Goal: Task Accomplishment & Management: Use online tool/utility

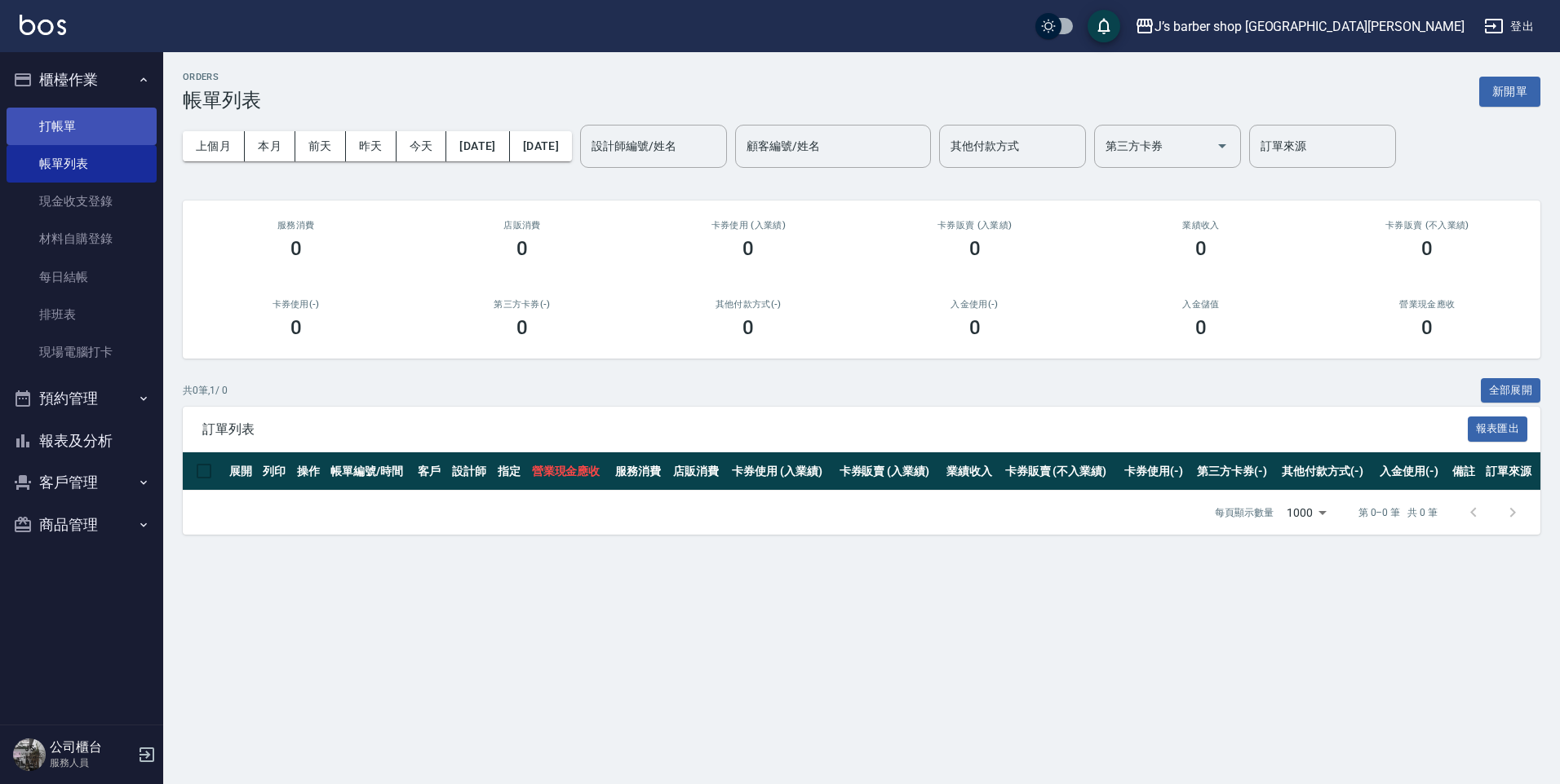
click at [87, 134] on link "打帳單" at bounding box center [81, 127] width 151 height 37
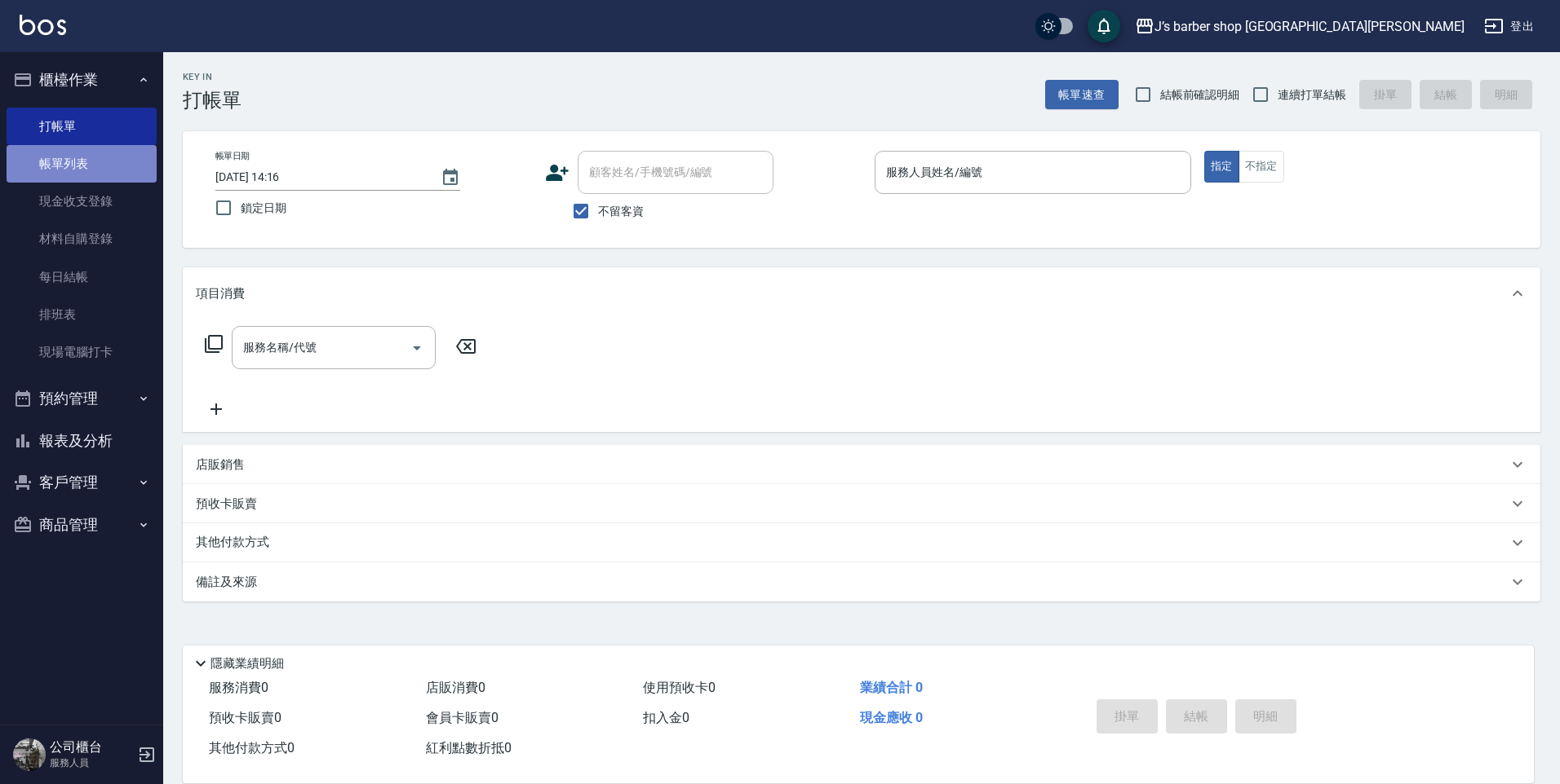
click at [41, 179] on link "帳單列表" at bounding box center [81, 164] width 151 height 37
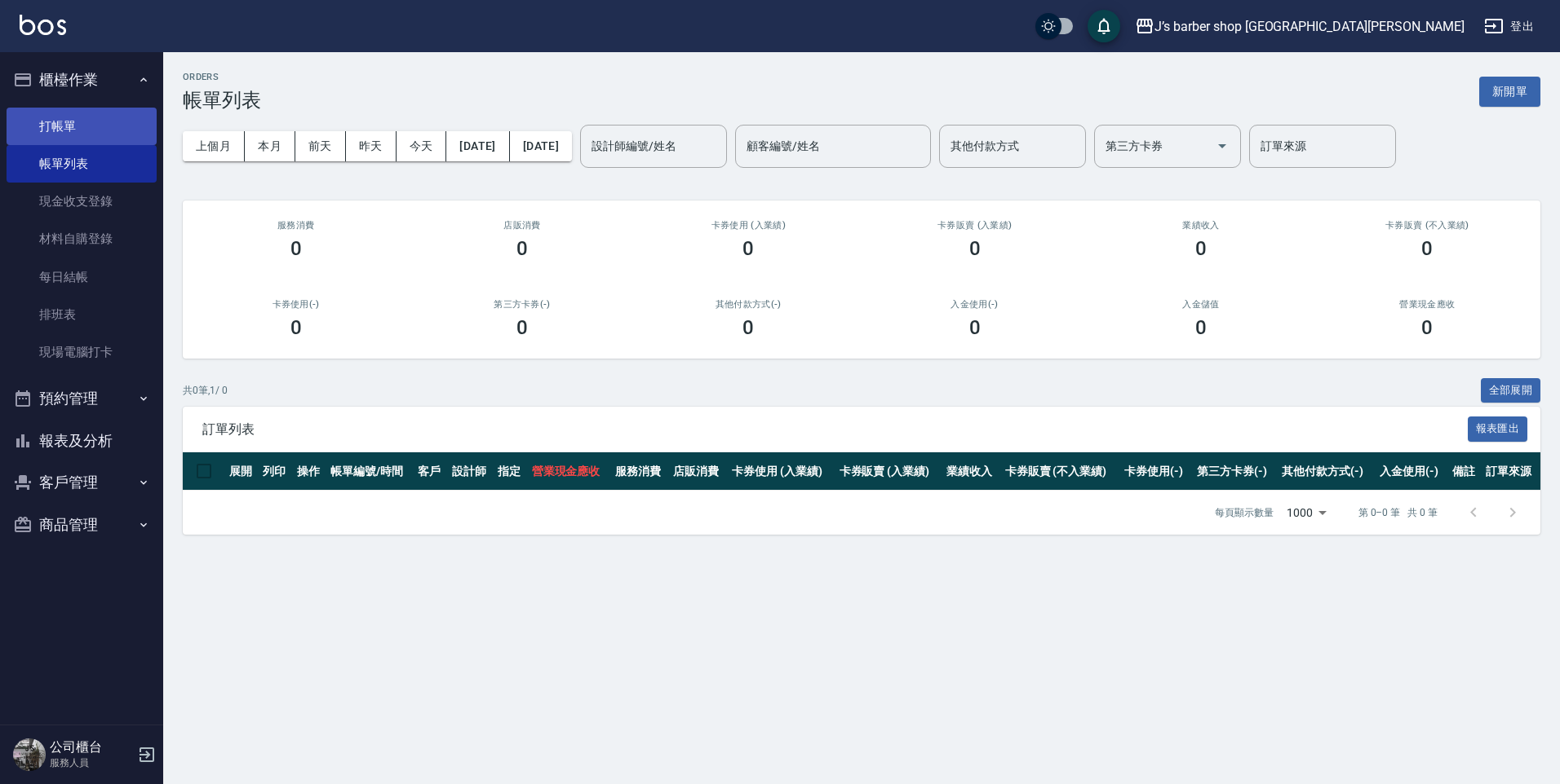
click at [112, 135] on link "打帳單" at bounding box center [81, 127] width 151 height 37
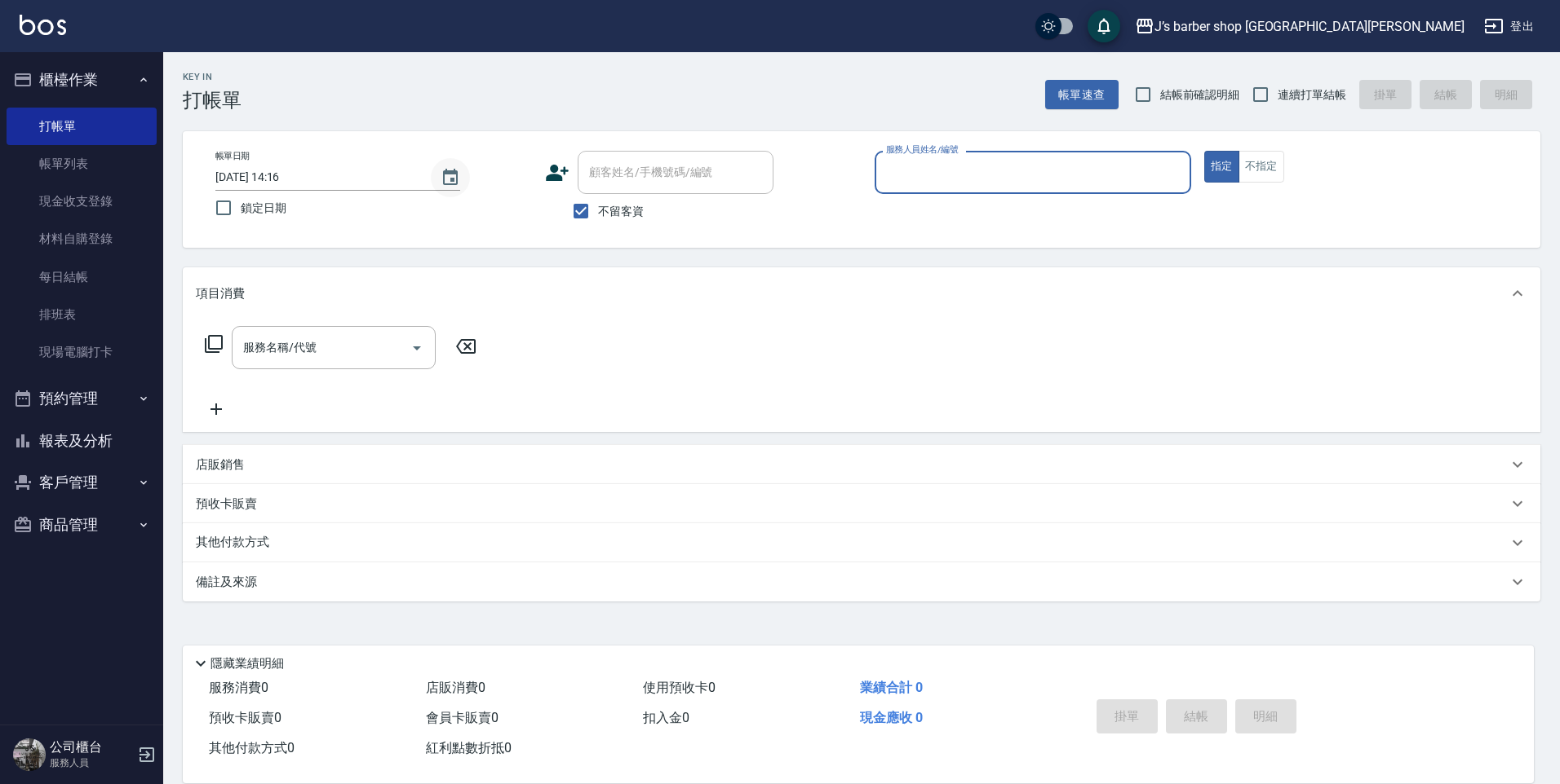
click at [462, 184] on button "Choose date, selected date is 2025-08-18" at bounding box center [450, 178] width 39 height 39
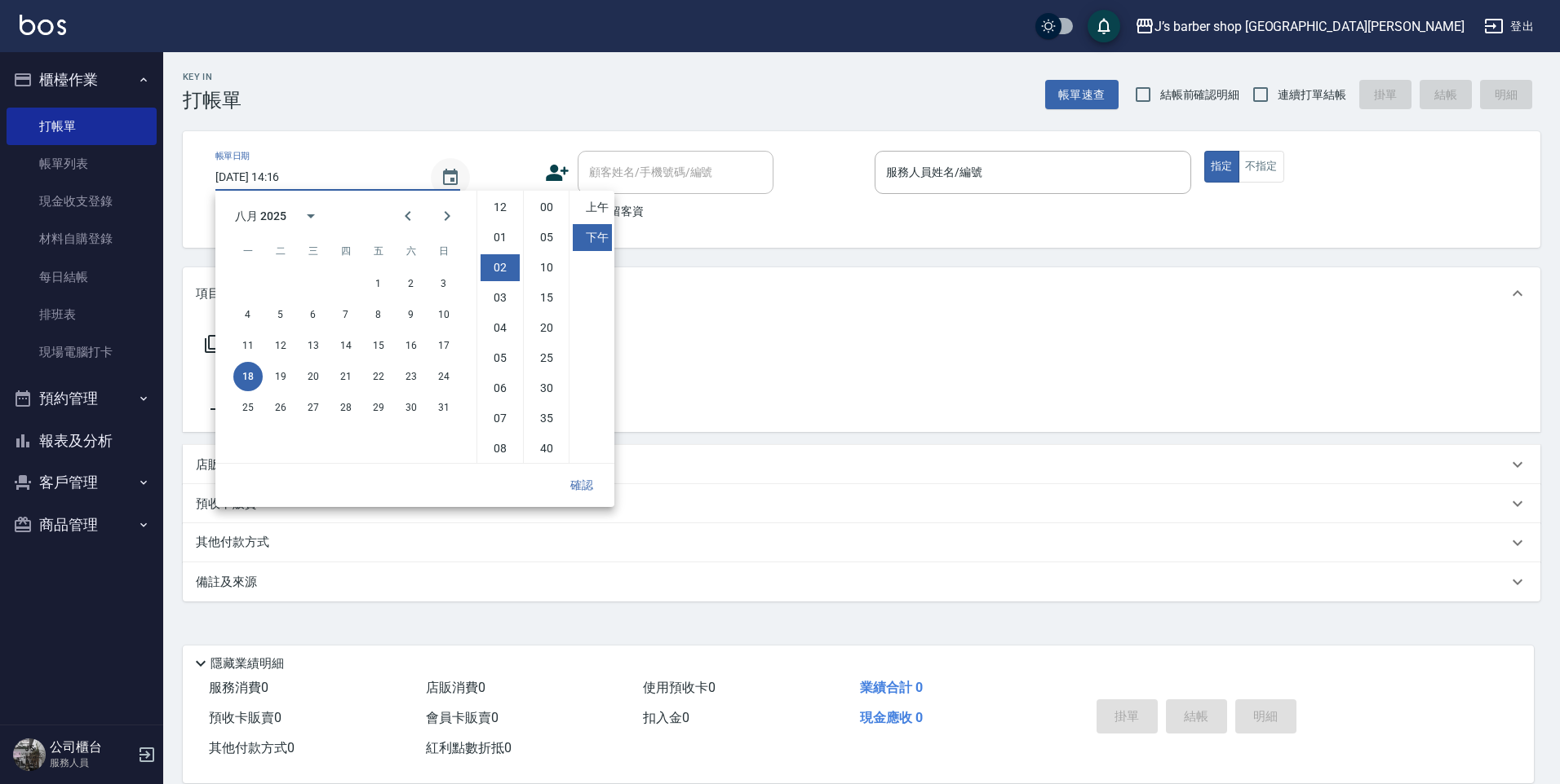
scroll to position [60, 0]
click at [512, 233] on li "03" at bounding box center [500, 237] width 39 height 27
click at [469, 238] on div "一 二 三 四 五 六 日" at bounding box center [345, 250] width 261 height 33
click at [498, 233] on li "04" at bounding box center [500, 237] width 39 height 27
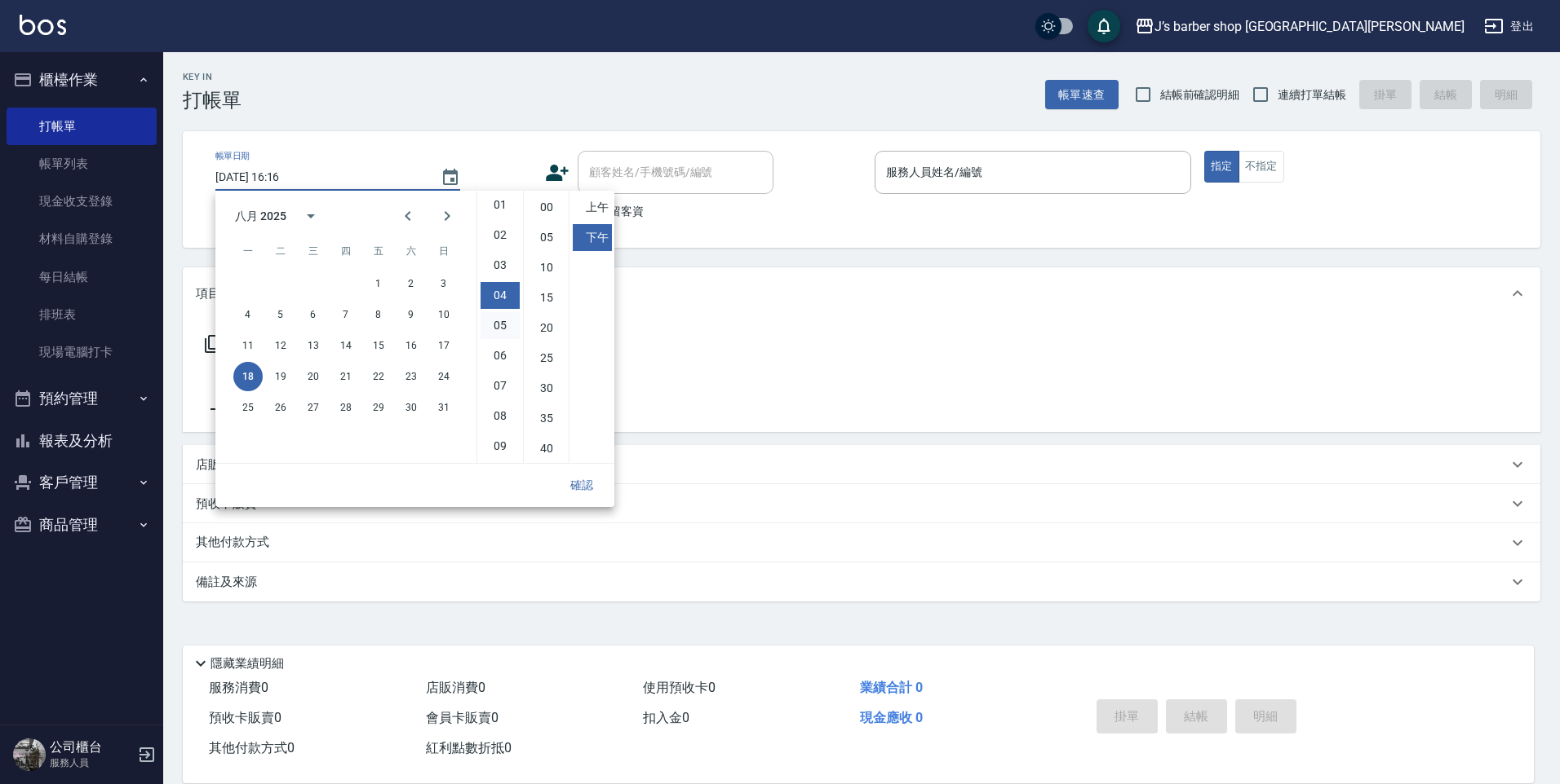
scroll to position [0, 0]
click at [496, 246] on li "01" at bounding box center [500, 237] width 39 height 27
click at [499, 236] on li "02" at bounding box center [500, 237] width 39 height 27
click at [505, 437] on li "11" at bounding box center [500, 448] width 39 height 27
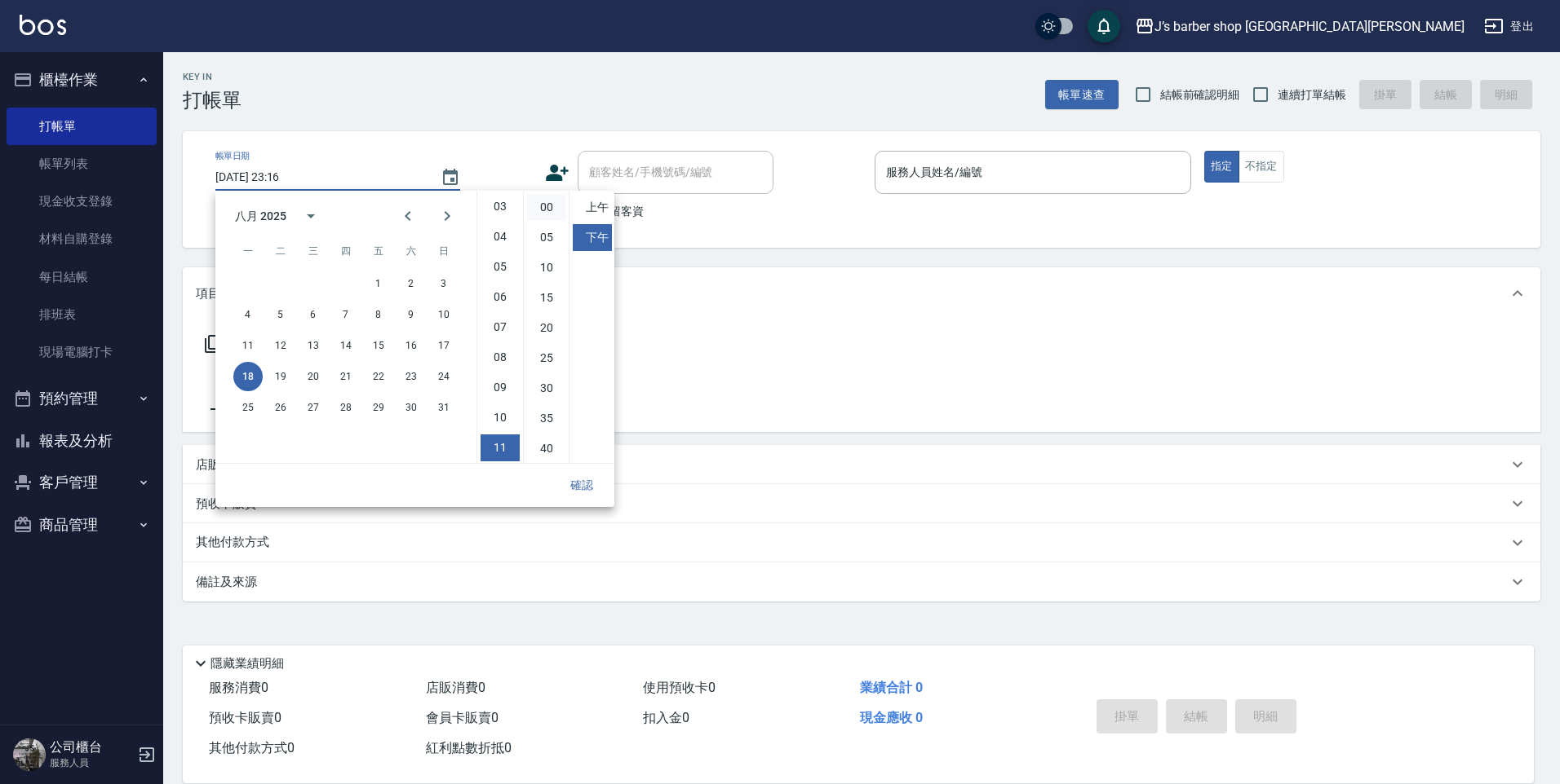
click at [537, 208] on li "00" at bounding box center [546, 207] width 39 height 27
click at [279, 377] on button "19" at bounding box center [280, 376] width 29 height 29
type input "[DATE] 23:00"
click at [577, 474] on button "確認" at bounding box center [581, 486] width 52 height 30
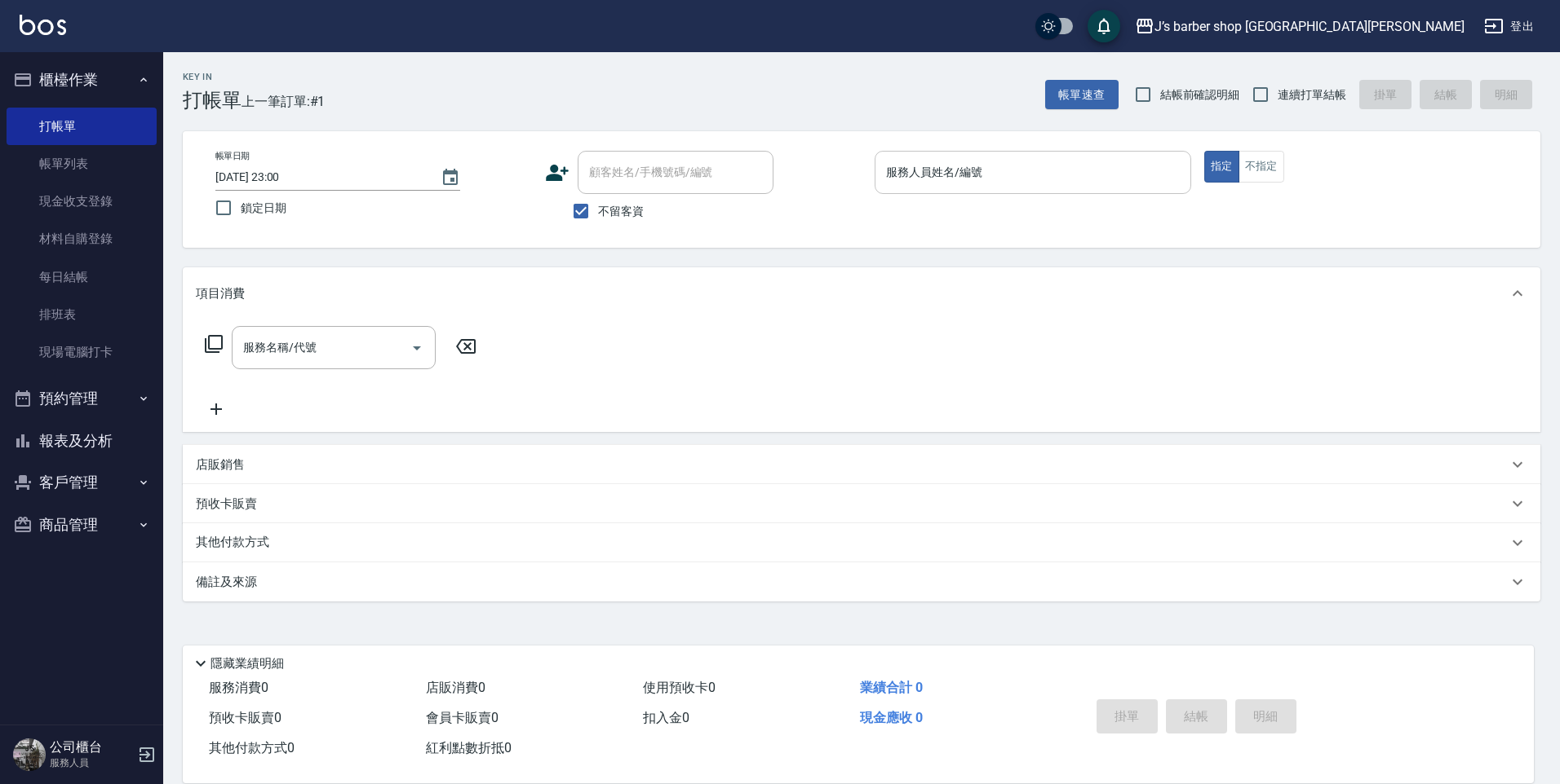
click at [949, 163] on div "服務人員姓名/編號 服務人員姓名/編號" at bounding box center [1032, 172] width 316 height 43
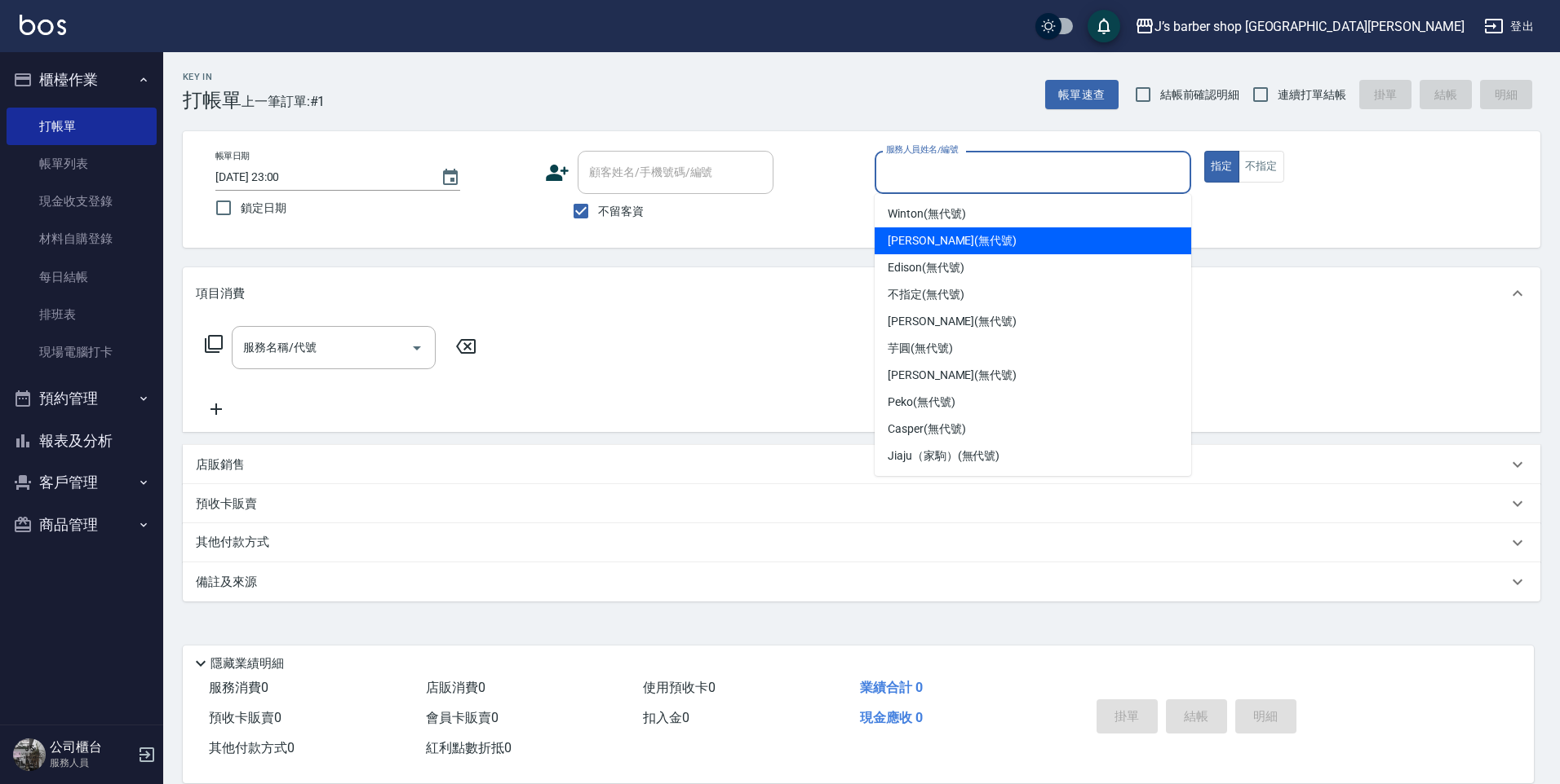
click at [931, 235] on span "[PERSON_NAME] (無代號)" at bounding box center [952, 241] width 129 height 17
type input "[PERSON_NAME](無代號)"
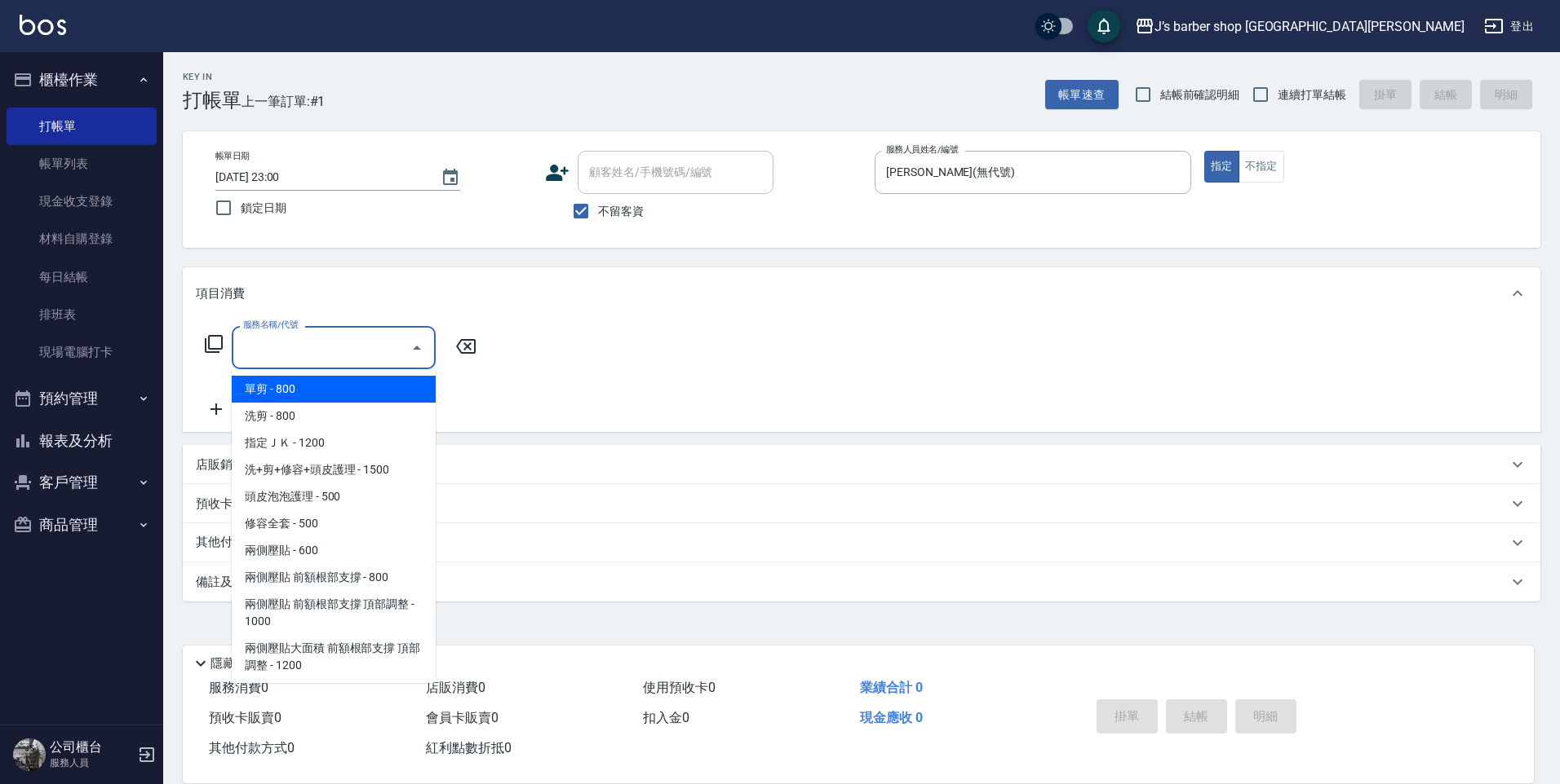
click at [344, 342] on input "服務名稱/代號" at bounding box center [321, 348] width 165 height 28
click at [325, 410] on span "洗剪 - 800" at bounding box center [334, 416] width 204 height 27
type input "洗剪(101)"
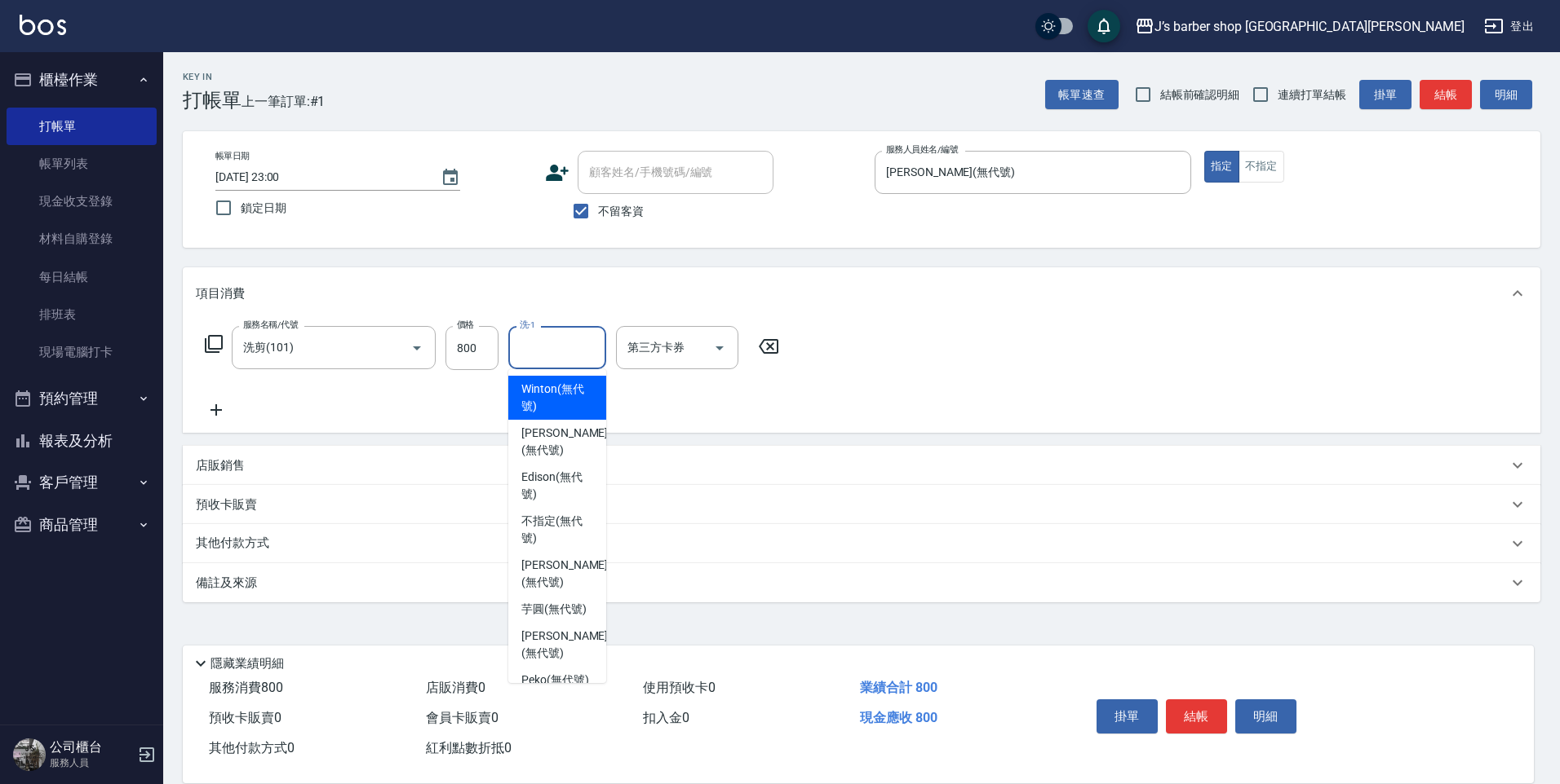
click at [563, 337] on input "洗-1" at bounding box center [557, 348] width 83 height 28
click at [567, 425] on span "[PERSON_NAME] (無代號)" at bounding box center [565, 442] width 87 height 35
type input "[PERSON_NAME](無代號)"
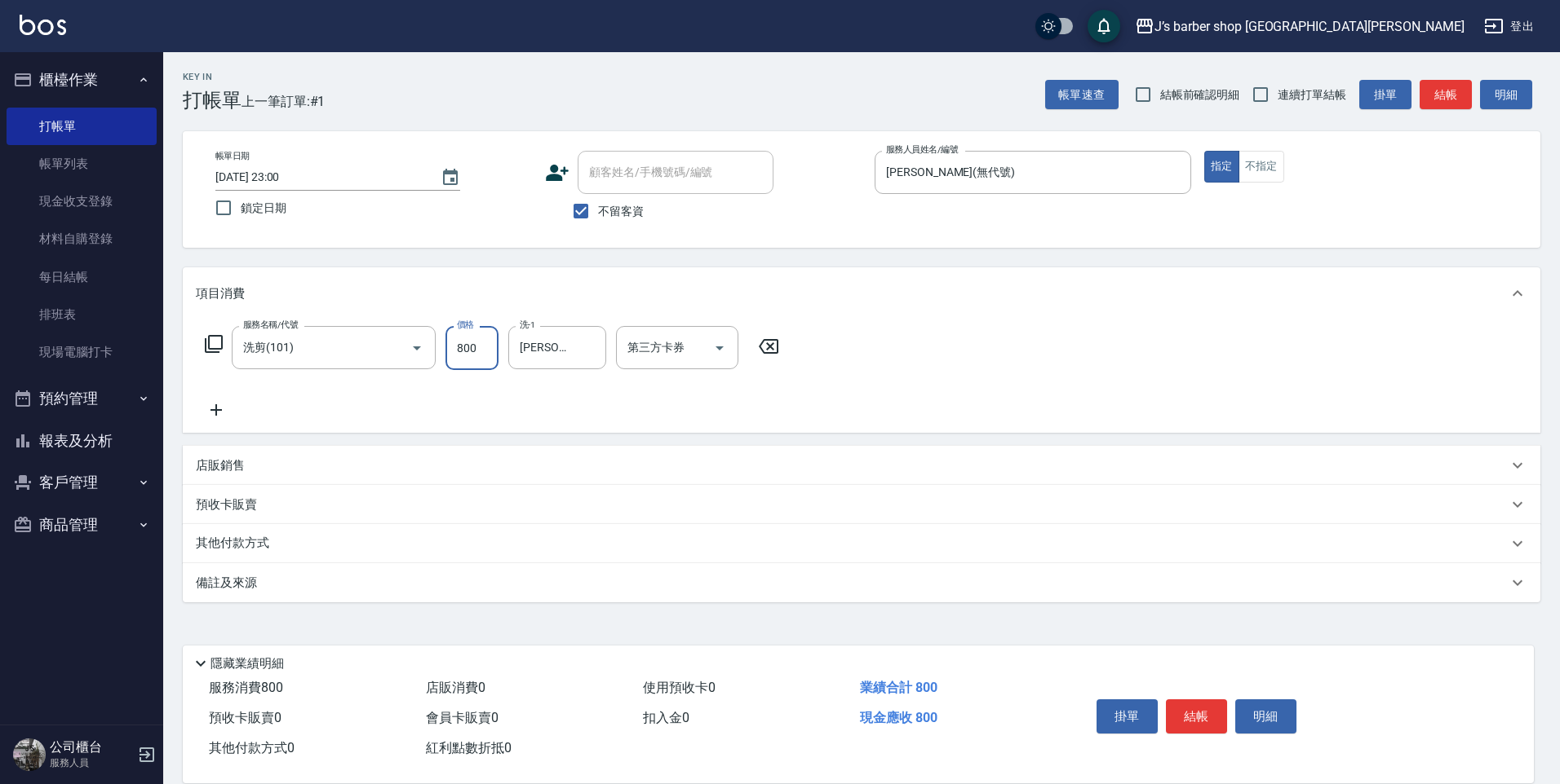
click at [490, 348] on input "800" at bounding box center [472, 349] width 53 height 44
click at [1191, 710] on button "結帳" at bounding box center [1196, 716] width 61 height 35
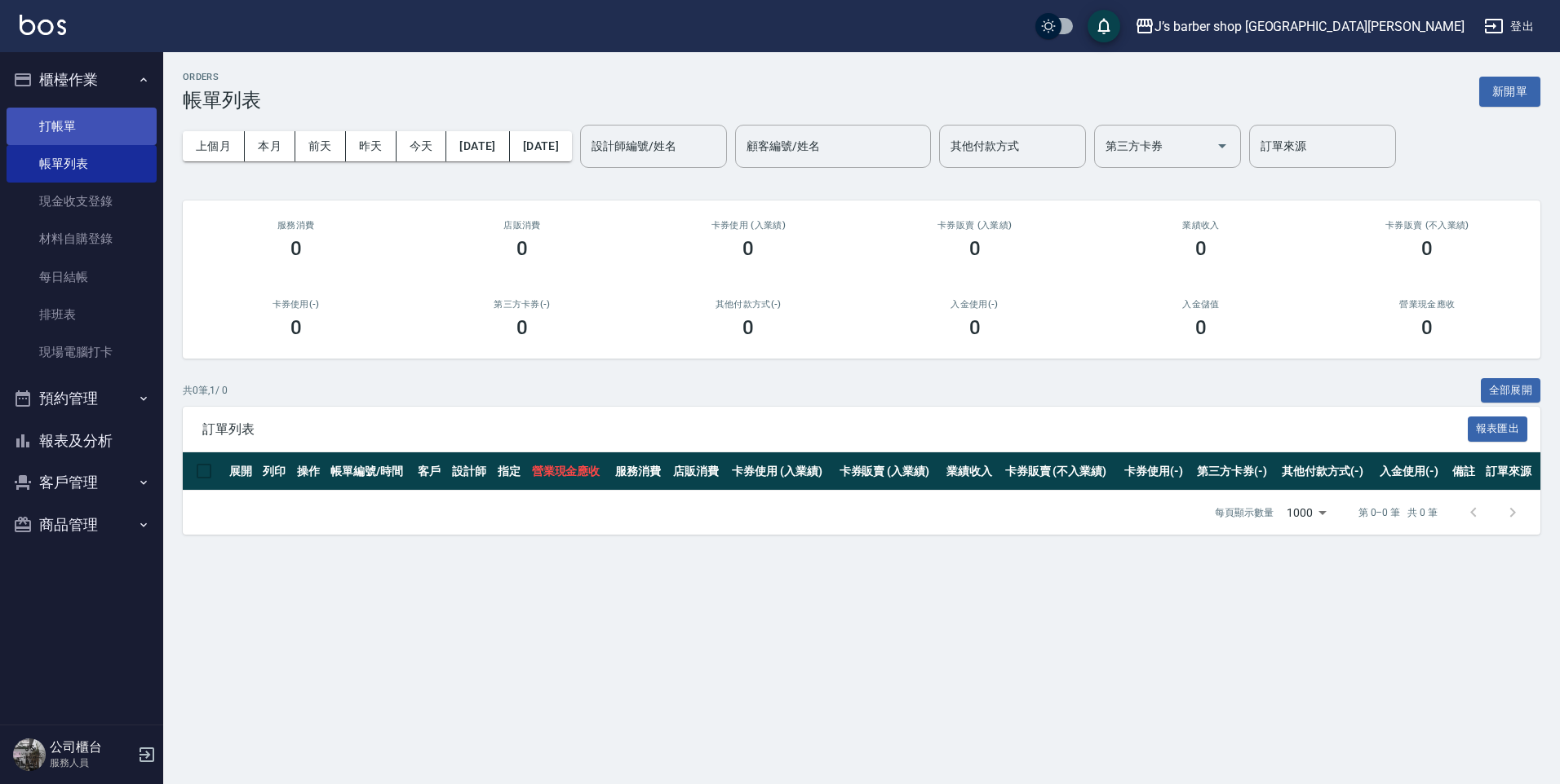
click at [91, 131] on link "打帳單" at bounding box center [81, 127] width 151 height 37
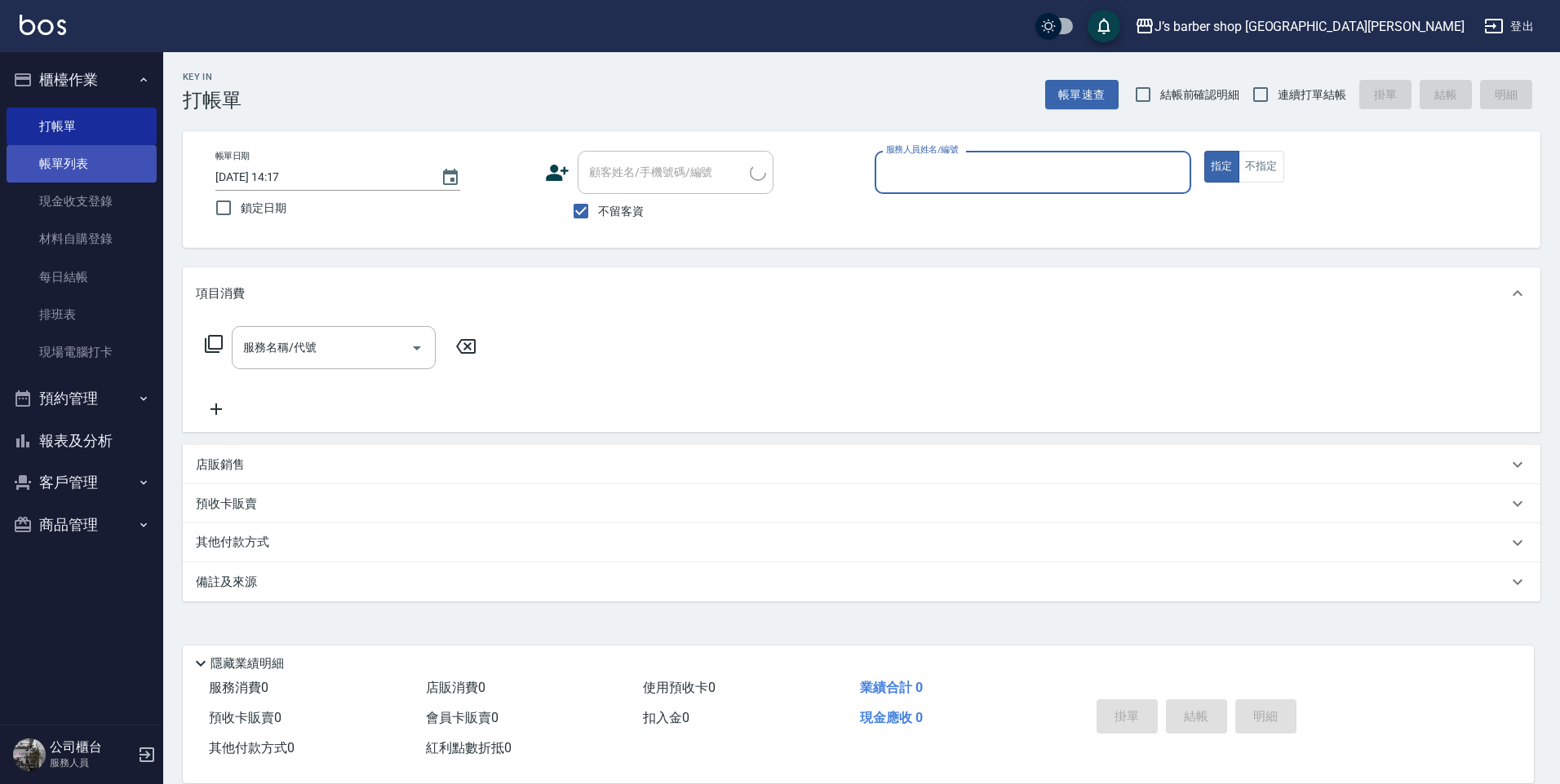
click at [79, 166] on link "帳單列表" at bounding box center [81, 164] width 151 height 37
